Goal: Information Seeking & Learning: Learn about a topic

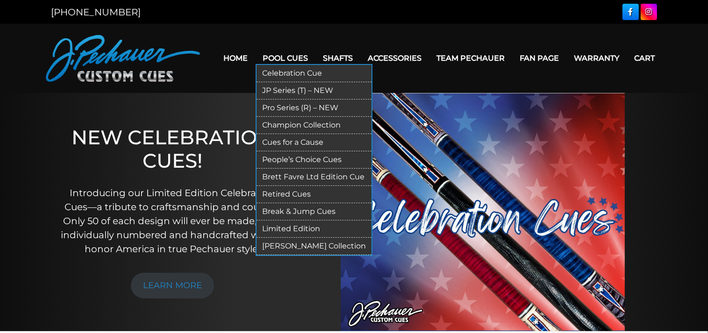
click at [301, 104] on link "Pro Series (R) – NEW" at bounding box center [314, 108] width 115 height 17
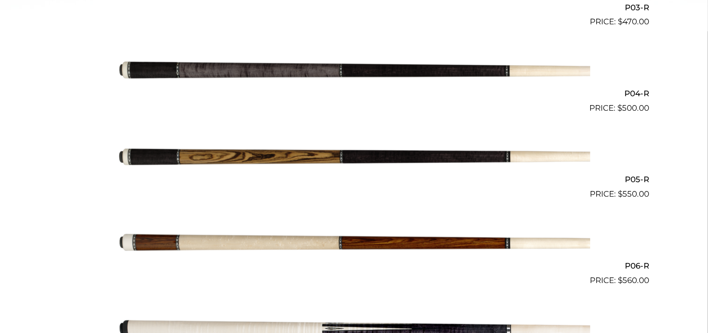
scroll to position [543, 0]
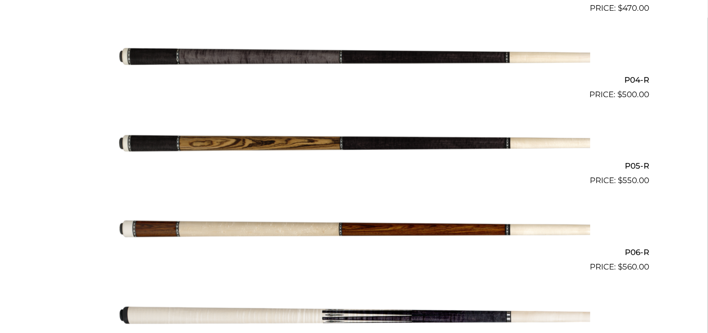
click at [129, 229] on img at bounding box center [354, 230] width 472 height 79
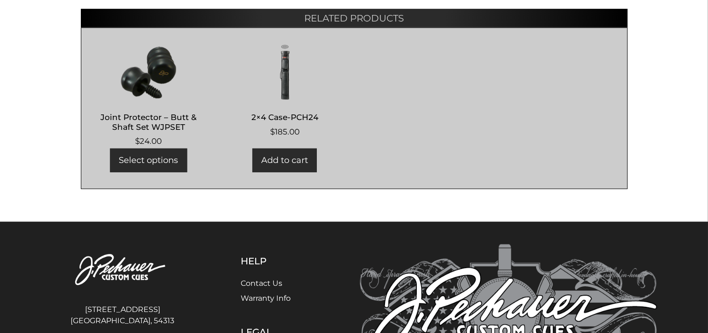
scroll to position [641, 0]
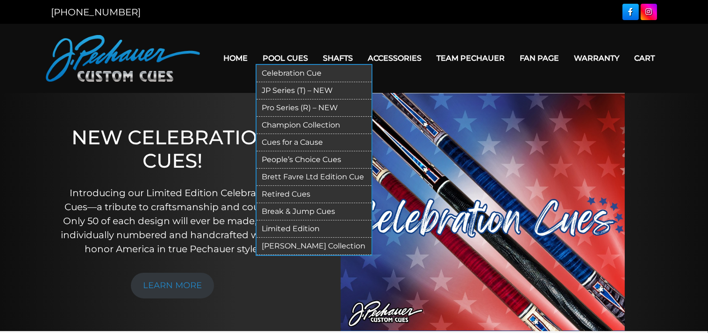
click at [280, 193] on link "Retired Cues" at bounding box center [314, 194] width 115 height 17
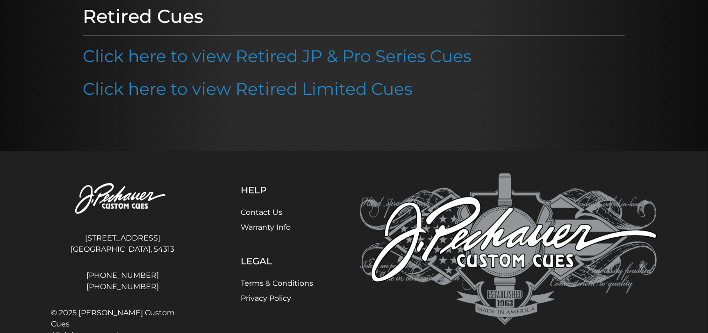
scroll to position [111, 0]
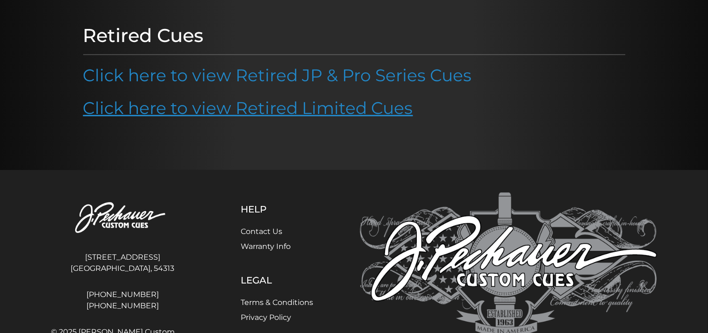
click at [161, 107] on link "Click here to view Retired Limited Cues" at bounding box center [248, 108] width 330 height 21
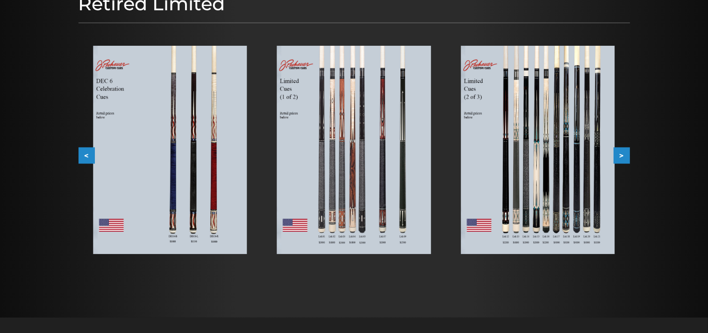
scroll to position [137, 0]
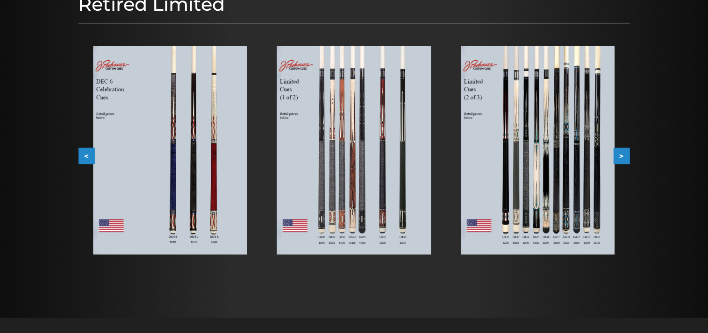
click at [505, 157] on img at bounding box center [538, 150] width 154 height 208
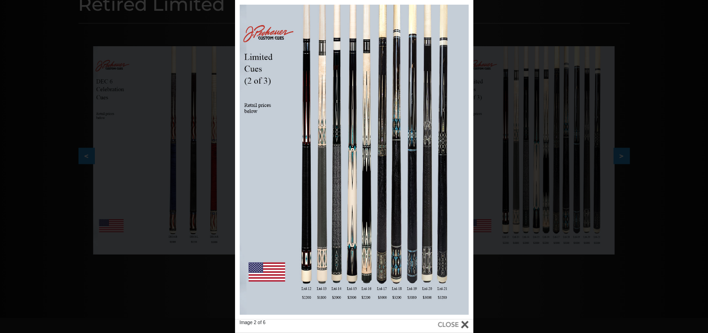
click at [461, 323] on div at bounding box center [453, 325] width 31 height 10
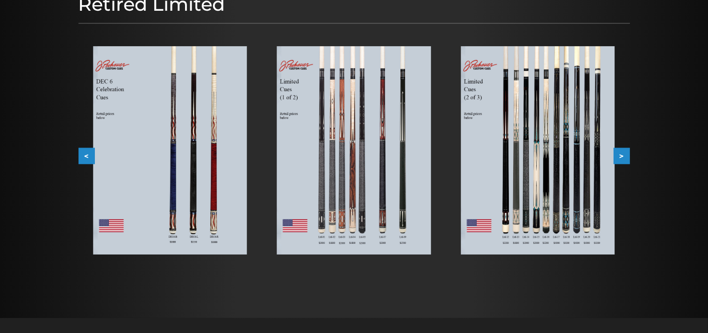
click at [619, 155] on button ">" at bounding box center [622, 156] width 16 height 16
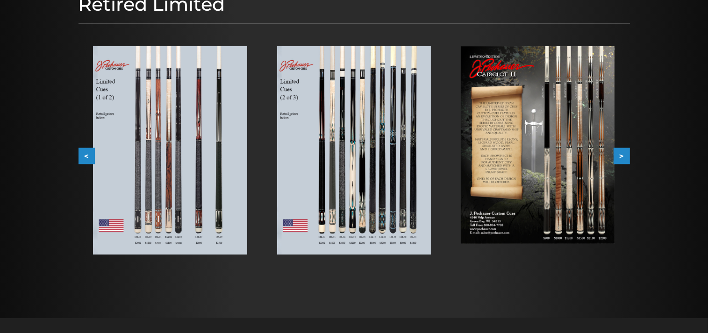
scroll to position [0, 0]
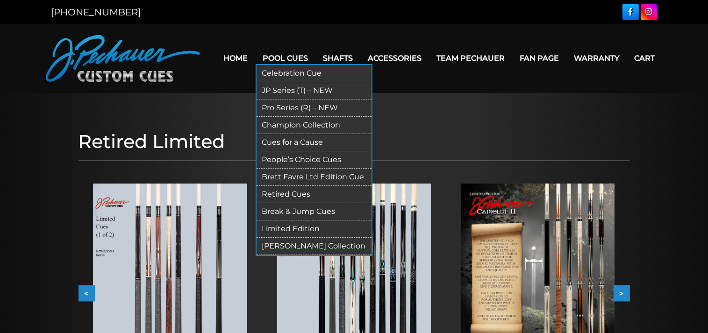
click at [290, 196] on link "Retired Cues" at bounding box center [314, 194] width 115 height 17
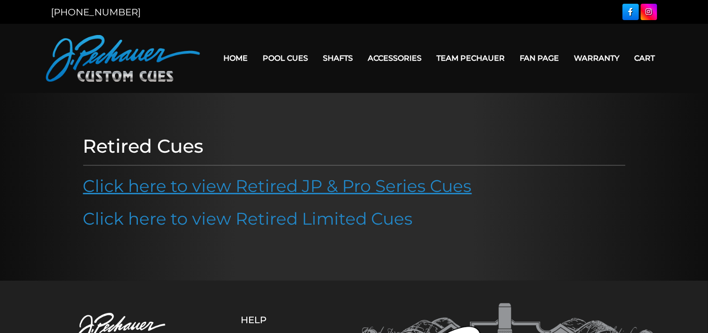
click at [215, 188] on link "Click here to view Retired JP & Pro Series Cues" at bounding box center [277, 186] width 389 height 21
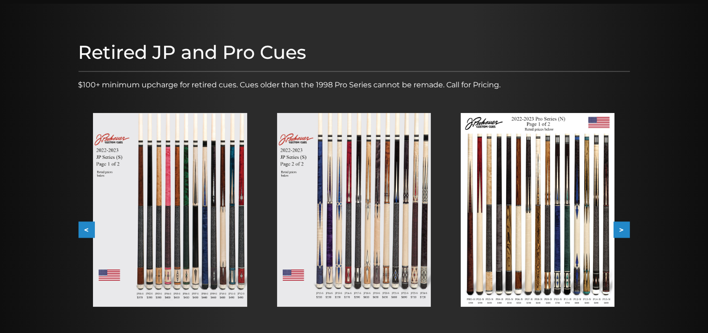
scroll to position [99, 0]
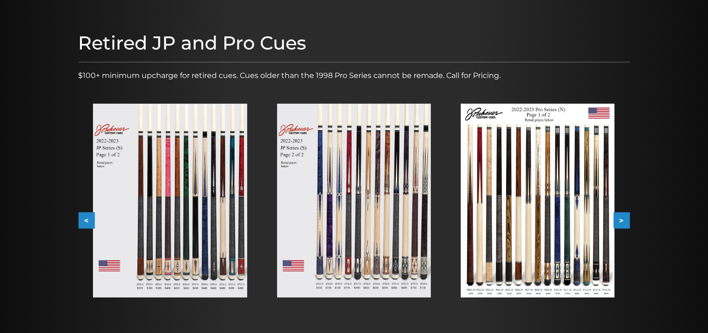
click at [141, 274] on img at bounding box center [170, 201] width 154 height 194
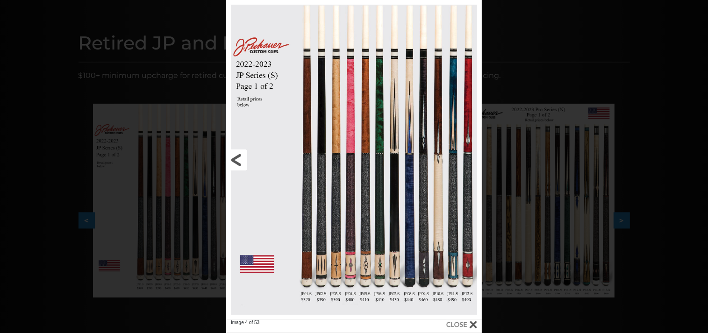
click at [308, 280] on link at bounding box center [283, 160] width 115 height 320
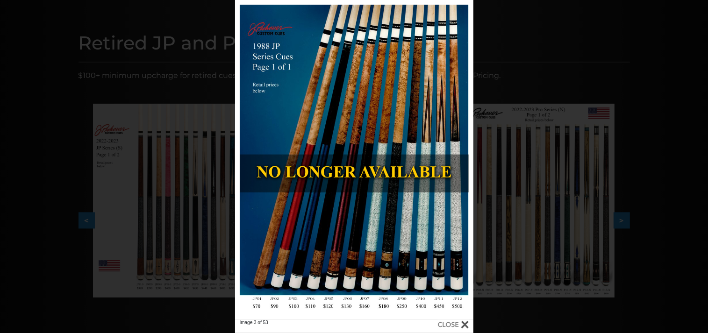
click at [465, 324] on div at bounding box center [453, 325] width 31 height 10
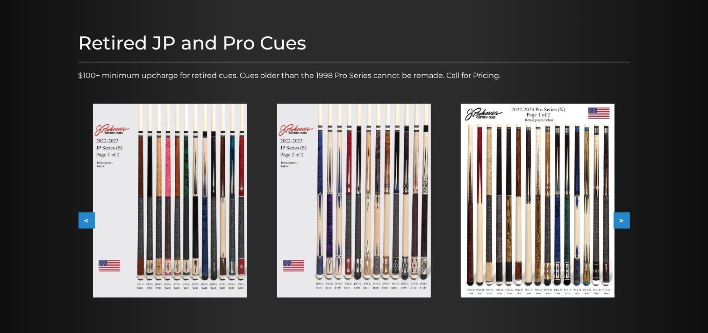
click at [81, 212] on div at bounding box center [170, 201] width 184 height 224
click at [83, 218] on button "<" at bounding box center [87, 221] width 16 height 16
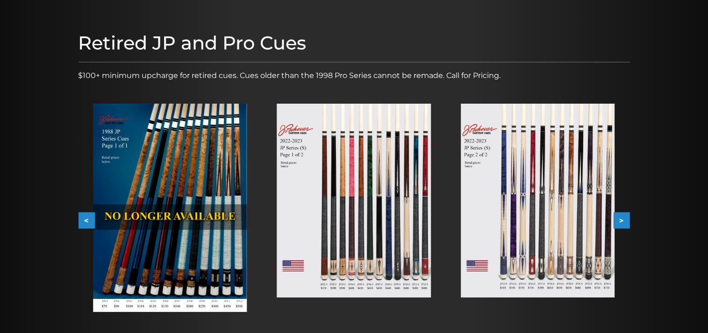
click at [89, 219] on button "<" at bounding box center [87, 221] width 16 height 16
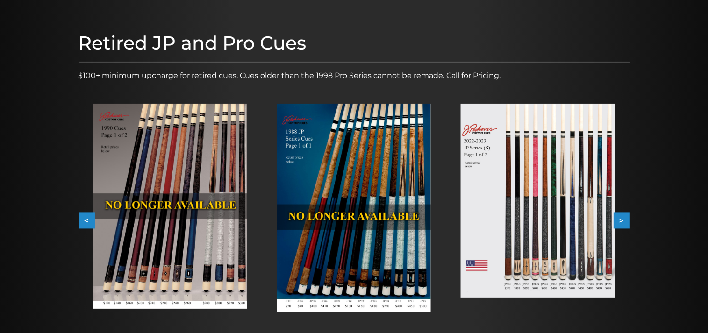
click at [84, 223] on button "<" at bounding box center [87, 221] width 16 height 16
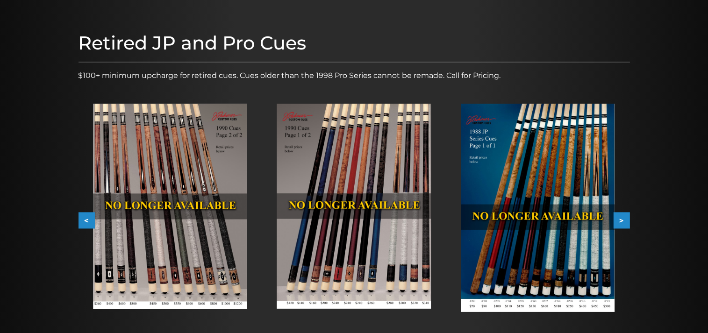
click at [84, 223] on button "<" at bounding box center [87, 221] width 16 height 16
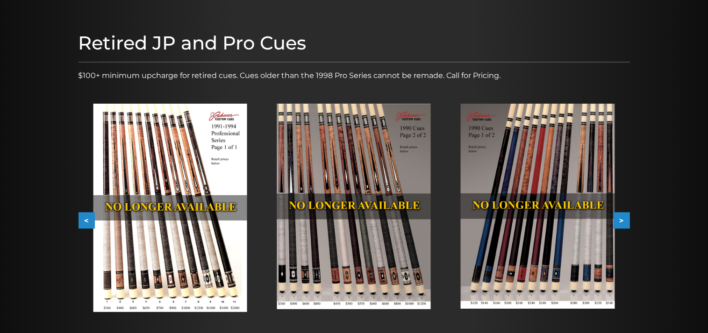
click at [84, 223] on button "<" at bounding box center [87, 221] width 16 height 16
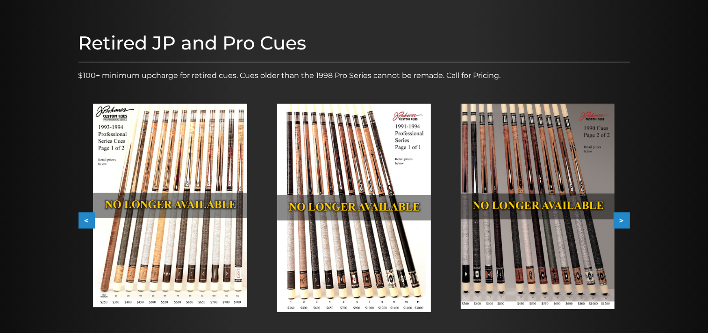
click at [84, 223] on button "<" at bounding box center [87, 221] width 16 height 16
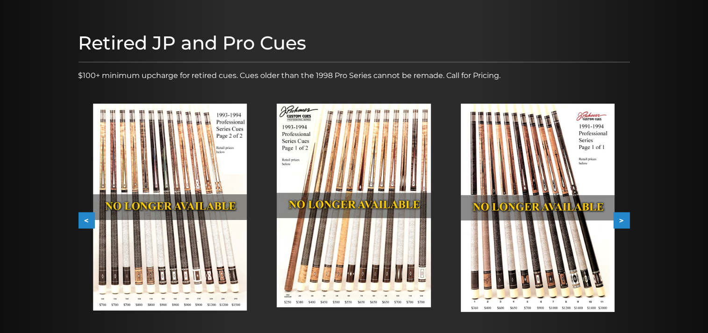
click at [84, 223] on button "<" at bounding box center [87, 221] width 16 height 16
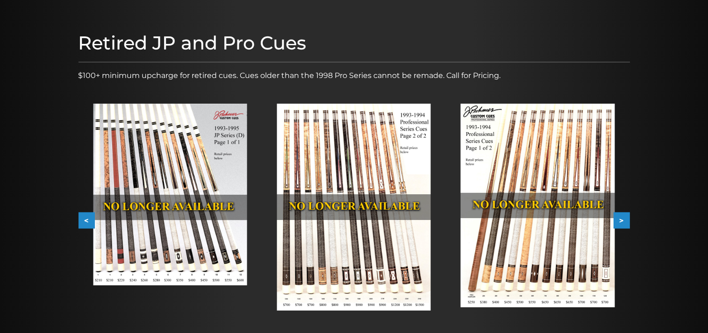
click at [84, 224] on button "<" at bounding box center [87, 221] width 16 height 16
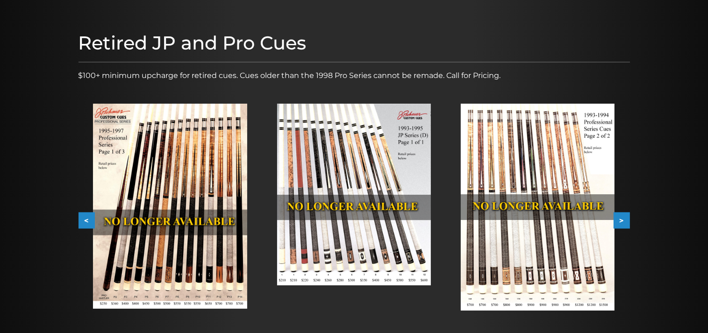
click at [84, 224] on button "<" at bounding box center [87, 221] width 16 height 16
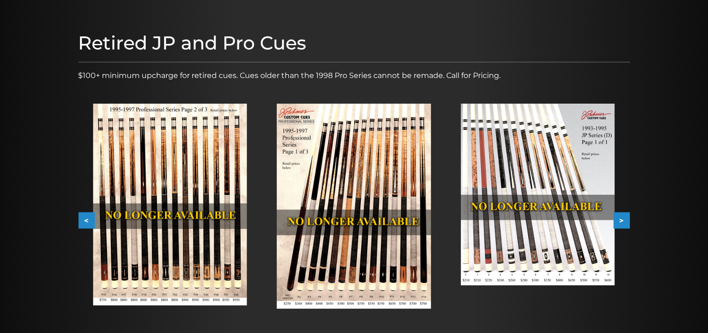
click at [85, 220] on button "<" at bounding box center [87, 221] width 16 height 16
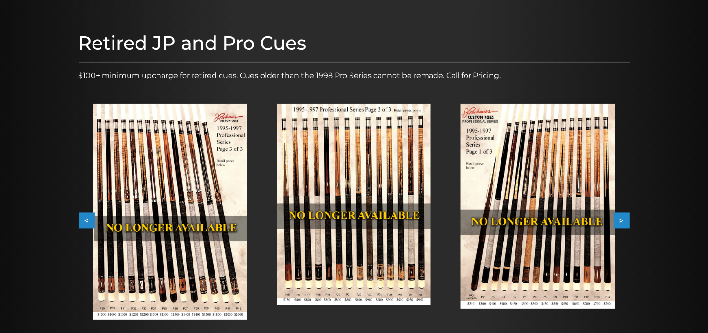
click at [83, 216] on button "<" at bounding box center [87, 221] width 16 height 16
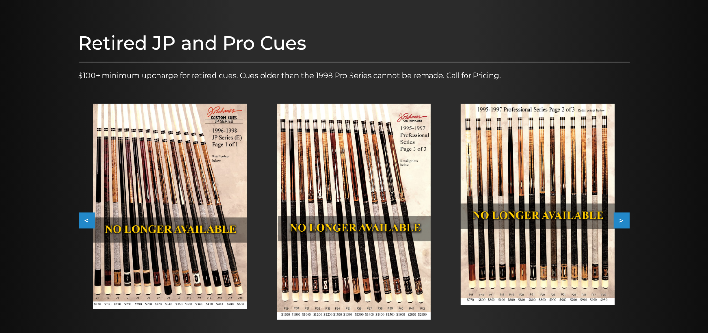
click at [83, 216] on button "<" at bounding box center [87, 221] width 16 height 16
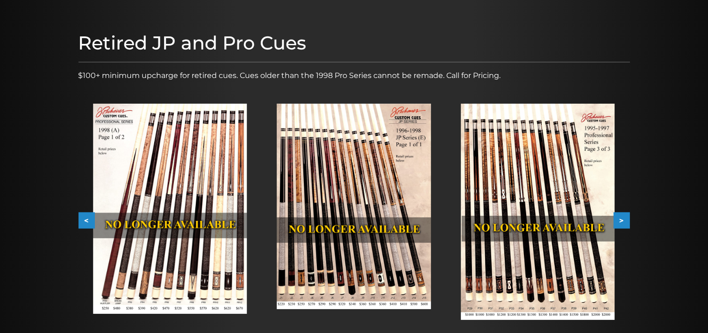
click at [83, 216] on button "<" at bounding box center [87, 221] width 16 height 16
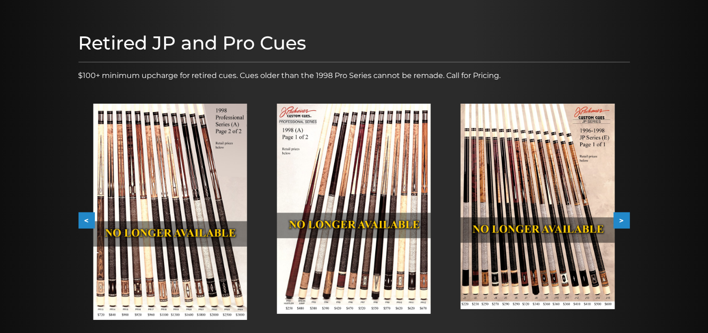
click at [83, 216] on button "<" at bounding box center [87, 221] width 16 height 16
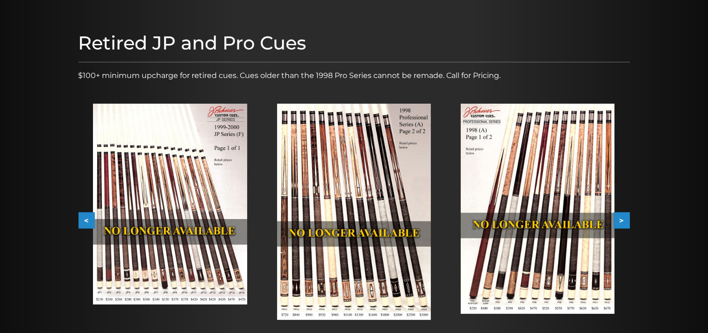
click at [83, 216] on button "<" at bounding box center [87, 221] width 16 height 16
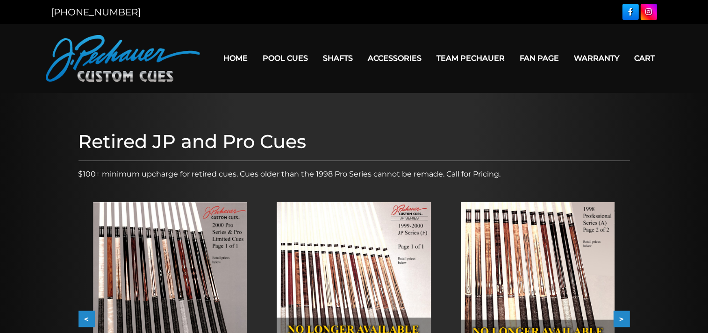
scroll to position [0, 0]
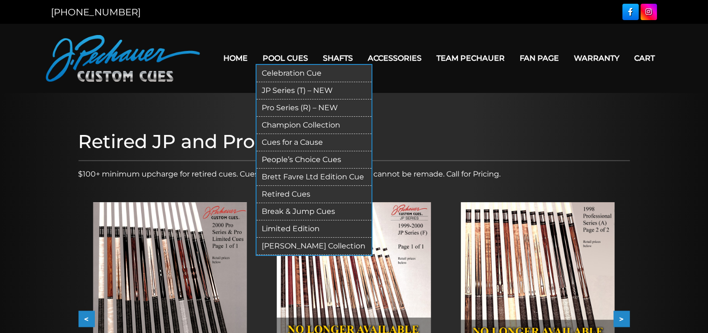
click at [278, 196] on link "Retired Cues" at bounding box center [314, 194] width 115 height 17
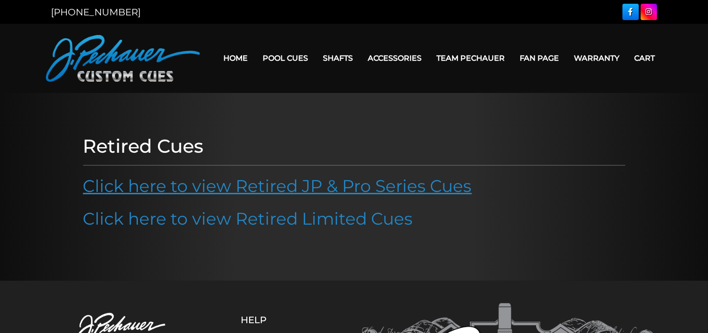
click at [190, 188] on link "Click here to view Retired JP & Pro Series Cues" at bounding box center [277, 186] width 389 height 21
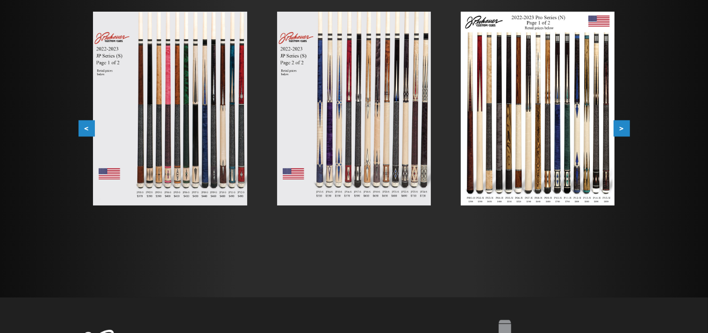
scroll to position [197, 0]
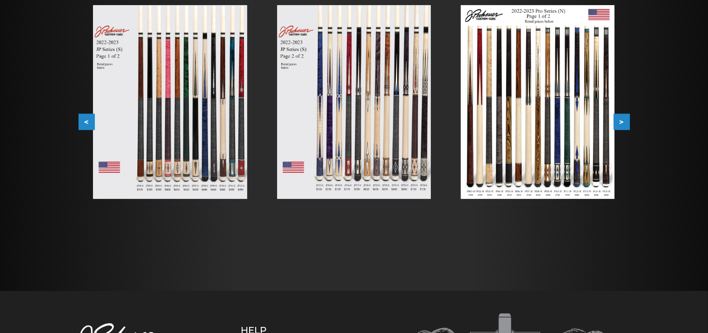
click at [620, 122] on button ">" at bounding box center [622, 122] width 16 height 16
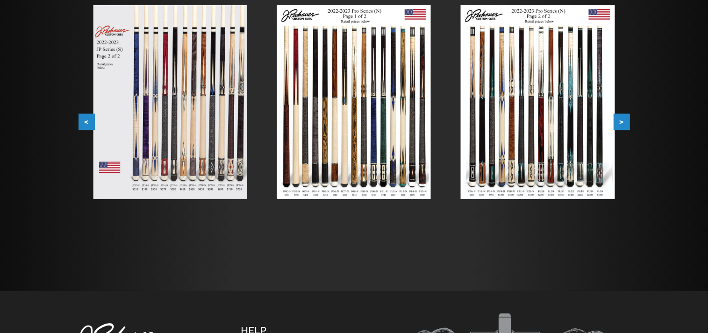
click at [620, 122] on button ">" at bounding box center [622, 122] width 16 height 16
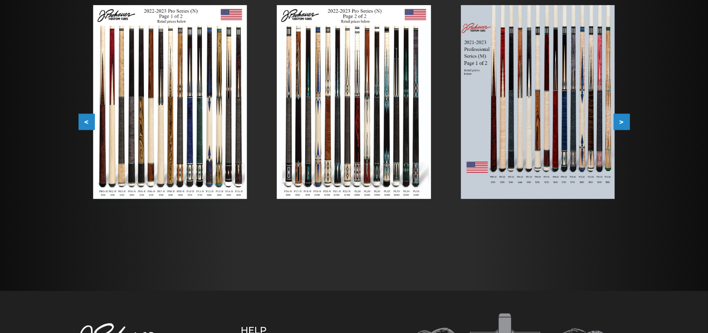
click at [620, 122] on button ">" at bounding box center [622, 122] width 16 height 16
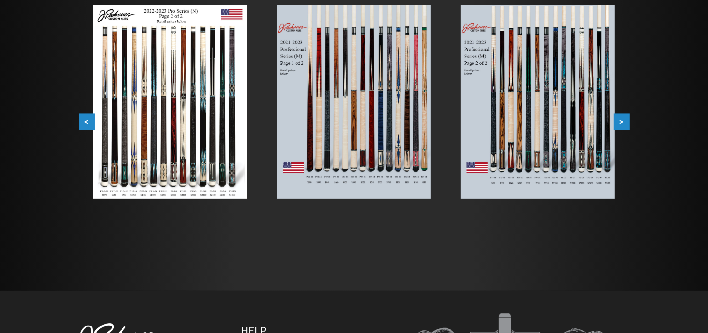
click at [620, 122] on button ">" at bounding box center [622, 122] width 16 height 16
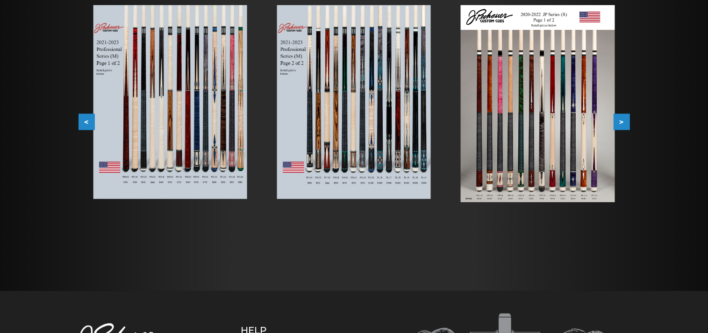
click at [81, 126] on button "<" at bounding box center [87, 122] width 16 height 16
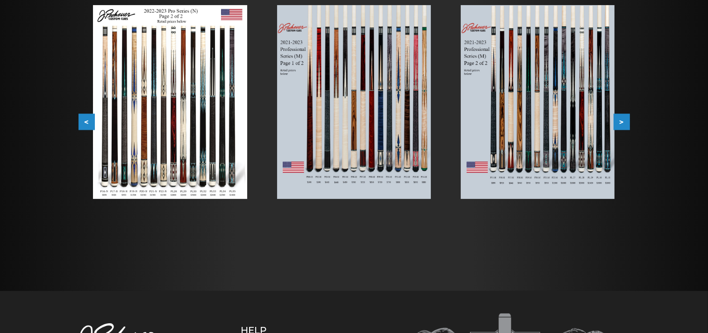
click at [82, 126] on button "<" at bounding box center [87, 122] width 16 height 16
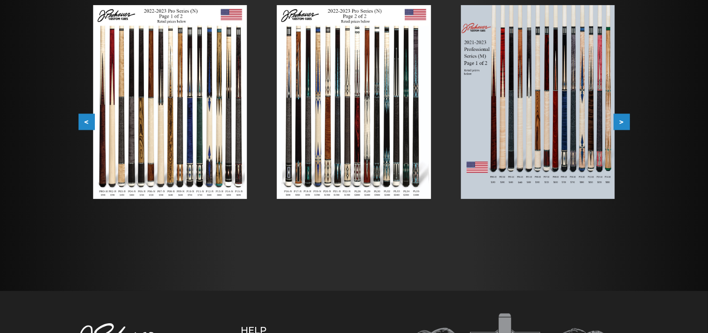
click at [78, 120] on div "Retired JP and Pro Cues $100+ minimum upcharge for retired cues. Cues older tha…" at bounding box center [354, 93] width 561 height 330
click at [88, 121] on button "<" at bounding box center [87, 122] width 16 height 16
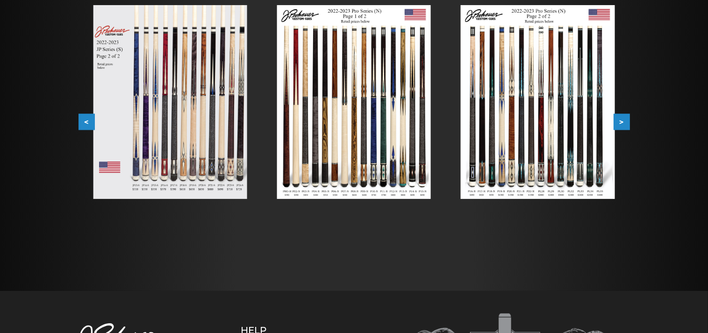
click at [89, 121] on button "<" at bounding box center [87, 122] width 16 height 16
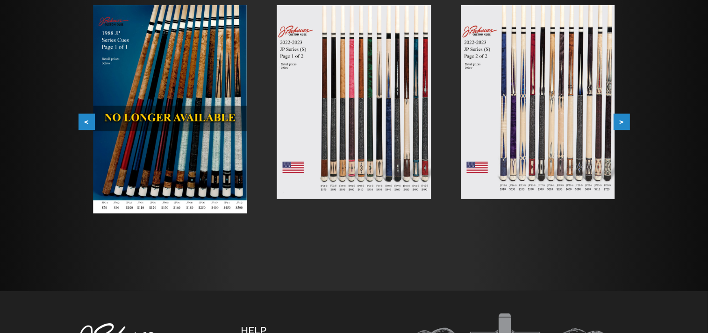
click at [89, 121] on button "<" at bounding box center [87, 122] width 16 height 16
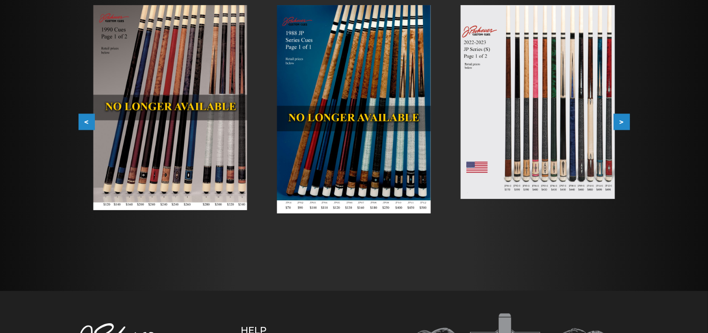
click at [89, 121] on button "<" at bounding box center [87, 122] width 16 height 16
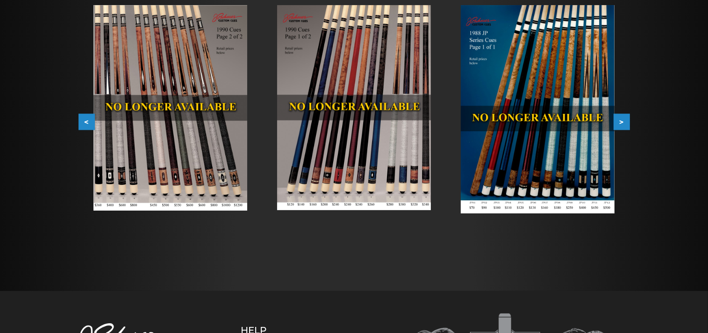
click at [89, 121] on button "<" at bounding box center [87, 122] width 16 height 16
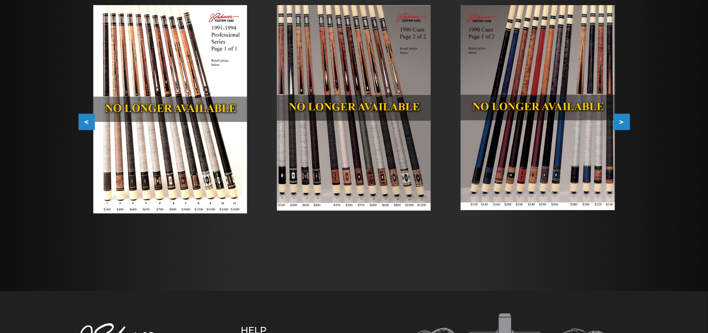
click at [89, 121] on button "<" at bounding box center [87, 122] width 16 height 16
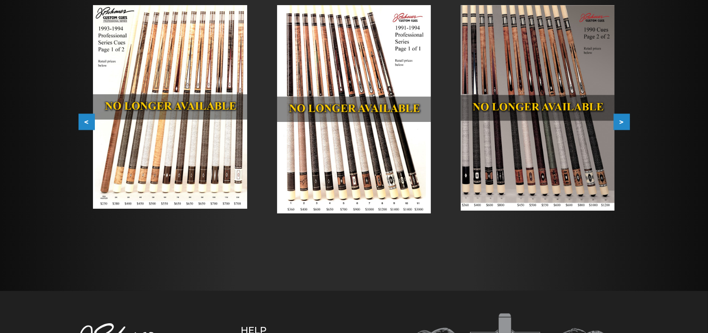
click at [89, 121] on button "<" at bounding box center [87, 122] width 16 height 16
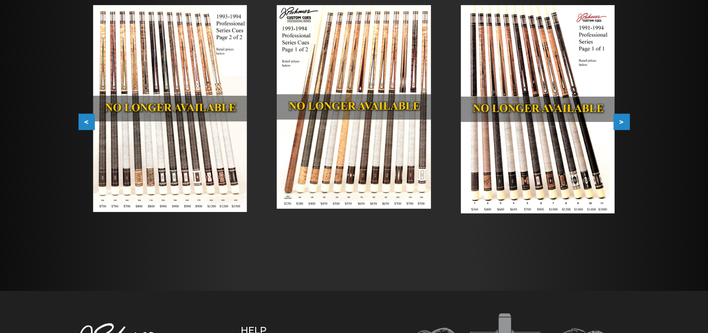
click at [89, 121] on button "<" at bounding box center [87, 122] width 16 height 16
